Goal: Information Seeking & Learning: Learn about a topic

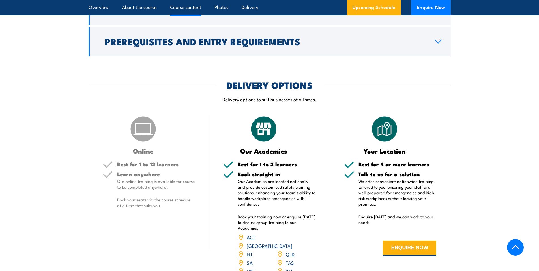
scroll to position [660, 0]
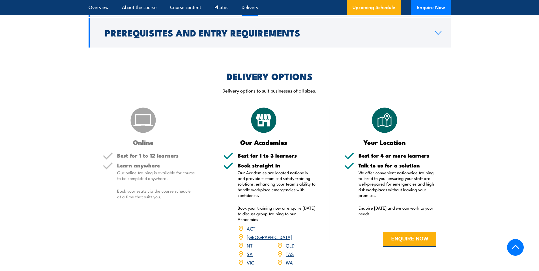
click at [350, 72] on div "DELIVERY OPTIONS" at bounding box center [270, 76] width 362 height 8
click at [290, 233] on link "[GEOGRAPHIC_DATA]" at bounding box center [270, 236] width 46 height 7
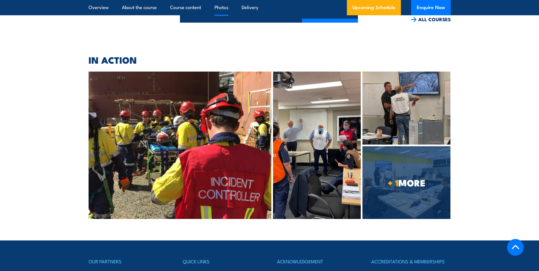
scroll to position [1296, 0]
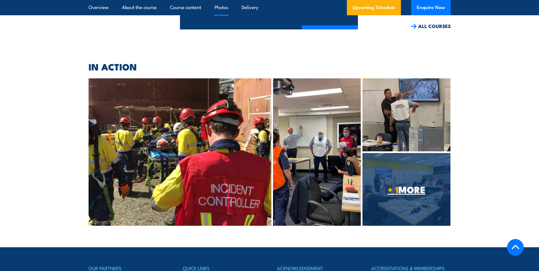
click at [394, 182] on strong "+ 1" at bounding box center [393, 189] width 11 height 14
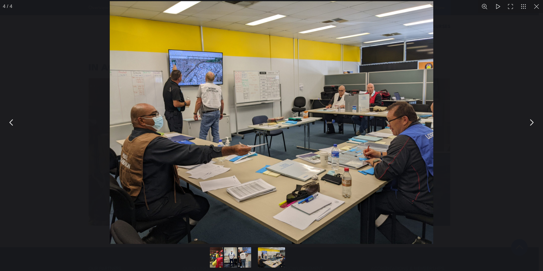
click at [533, 123] on button "You can close this modal content with the ESC key" at bounding box center [532, 122] width 14 height 14
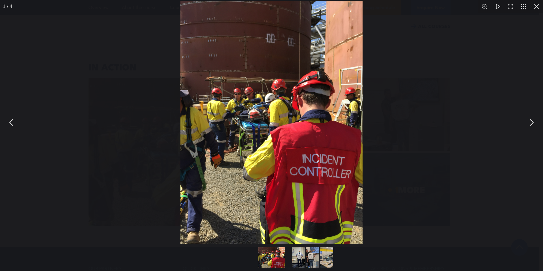
click at [430, 118] on div "You can close this modal content with the ESC key" at bounding box center [271, 122] width 543 height 245
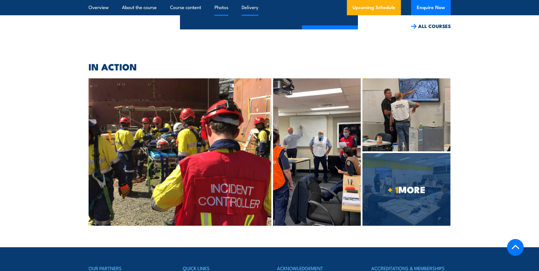
click at [246, 7] on link "Delivery" at bounding box center [250, 7] width 17 height 15
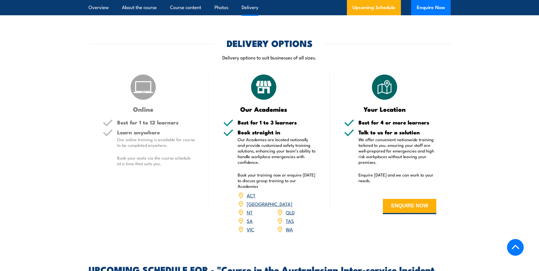
scroll to position [691, 0]
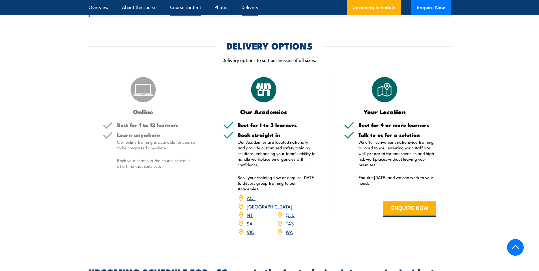
click at [191, 9] on link "Course content" at bounding box center [185, 7] width 31 height 15
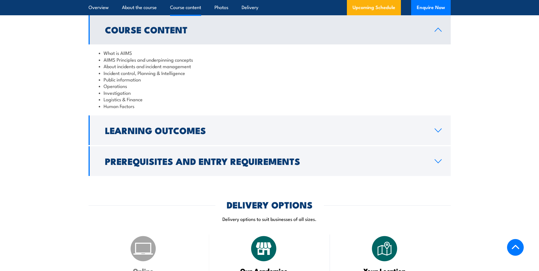
scroll to position [505, 0]
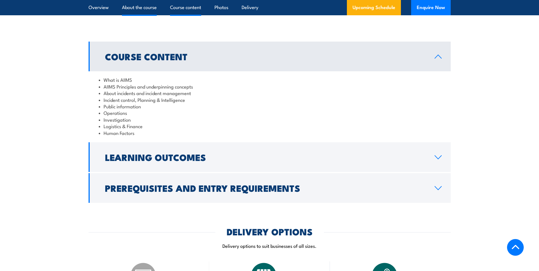
click at [143, 8] on link "About the course" at bounding box center [139, 7] width 35 height 15
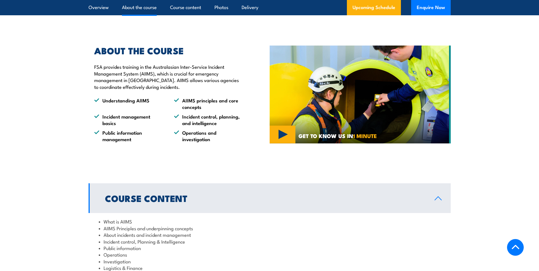
scroll to position [354, 0]
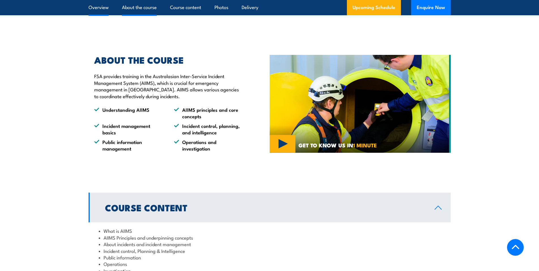
click at [102, 8] on link "Overview" at bounding box center [99, 7] width 20 height 15
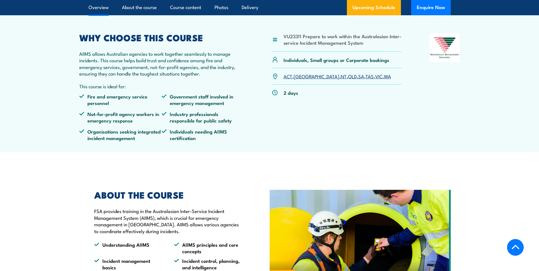
scroll to position [188, 0]
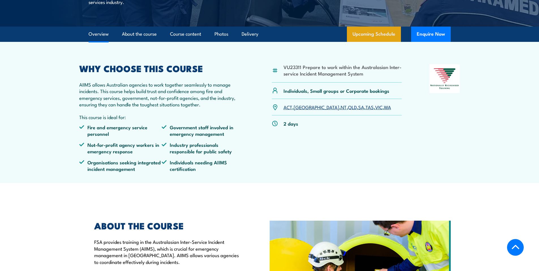
click at [376, 29] on link "Upcoming Schedule" at bounding box center [374, 34] width 54 height 15
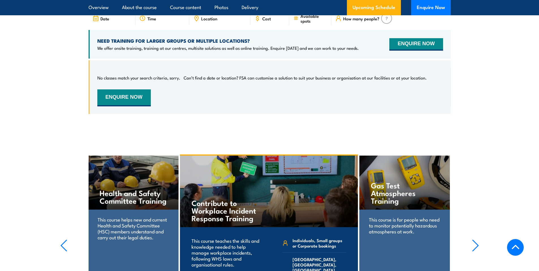
scroll to position [991, 0]
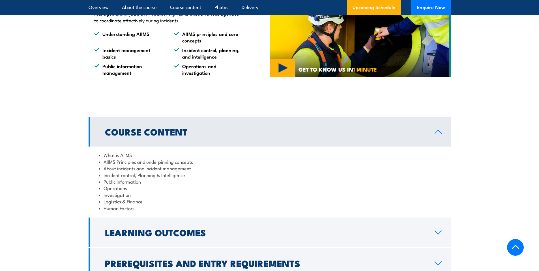
scroll to position [478, 0]
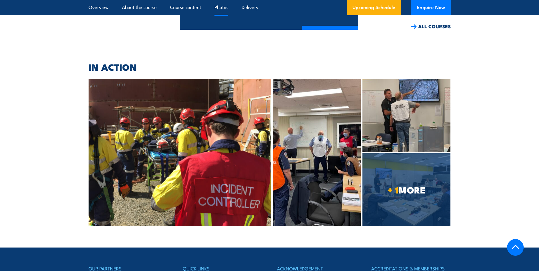
scroll to position [1296, 0]
